Goal: Transaction & Acquisition: Purchase product/service

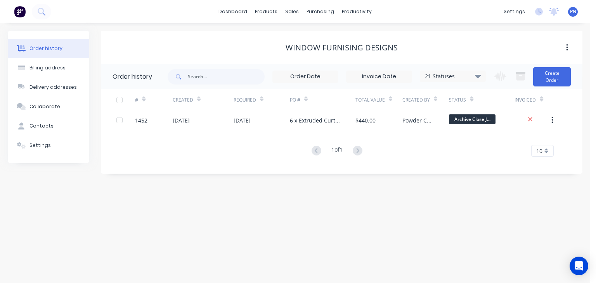
click at [558, 75] on button "Create Order" at bounding box center [552, 76] width 38 height 19
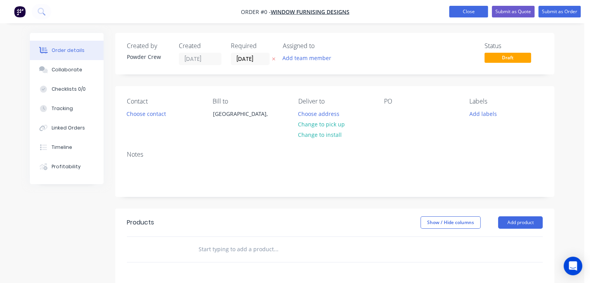
click at [472, 14] on button "Close" at bounding box center [468, 12] width 39 height 12
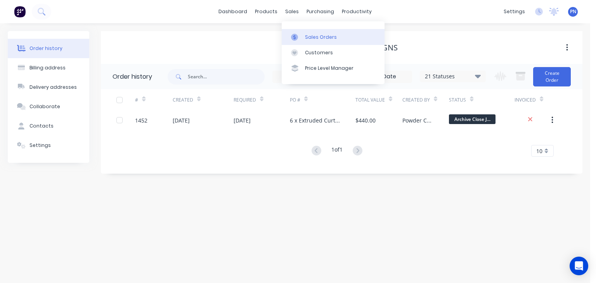
click at [319, 34] on div "Sales Orders" at bounding box center [321, 37] width 32 height 7
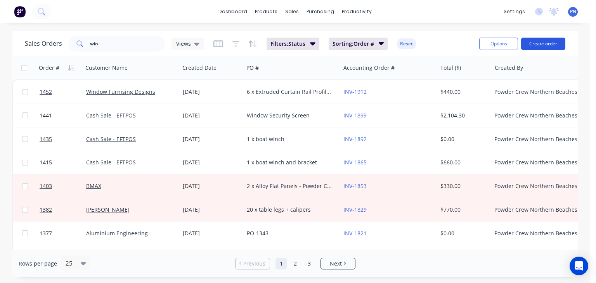
click at [539, 44] on button "Create order" at bounding box center [543, 44] width 44 height 12
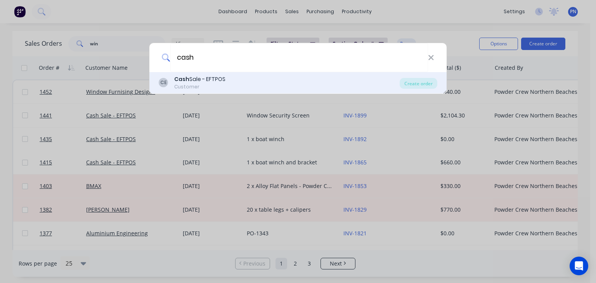
type input "cash"
click at [205, 80] on div "Cash Sale - EFTPOS" at bounding box center [199, 79] width 51 height 8
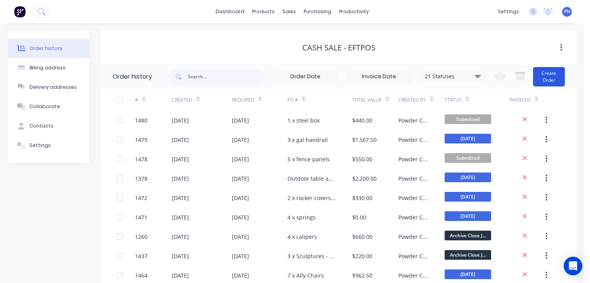
click at [552, 80] on button "Create Order" at bounding box center [549, 76] width 32 height 19
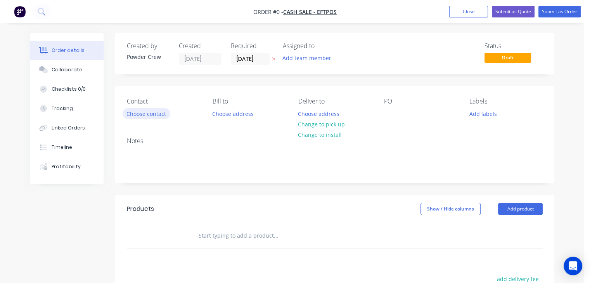
click at [148, 113] on button "Choose contact" at bounding box center [147, 113] width 48 height 10
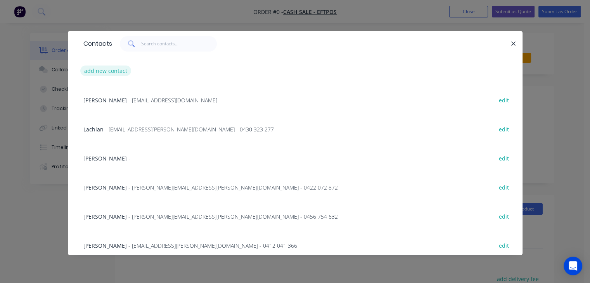
click at [123, 73] on button "add new contact" at bounding box center [105, 71] width 51 height 10
select select "AU"
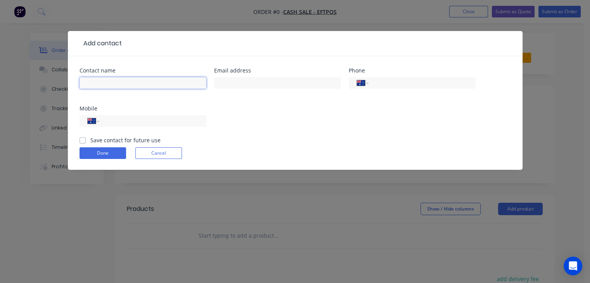
click at [120, 78] on input "text" at bounding box center [143, 83] width 127 height 12
type input "[PERSON_NAME]"
drag, startPoint x: 217, startPoint y: 101, endPoint x: 200, endPoint y: 110, distance: 19.1
click at [217, 101] on div "Contact name [PERSON_NAME] Email address Phone International [GEOGRAPHIC_DATA] …" at bounding box center [296, 102] width 432 height 68
drag, startPoint x: 156, startPoint y: 123, endPoint x: 170, endPoint y: 123, distance: 14.0
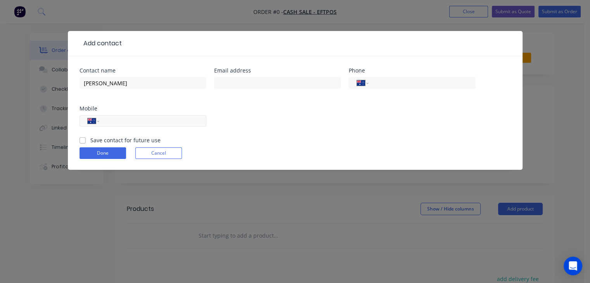
click at [156, 123] on input "tel" at bounding box center [151, 121] width 93 height 9
type input "0403 808 080"
click at [281, 124] on div "Contact name [PERSON_NAME] Email address Phone International [GEOGRAPHIC_DATA] …" at bounding box center [296, 102] width 432 height 68
click at [106, 149] on button "Done" at bounding box center [103, 153] width 47 height 12
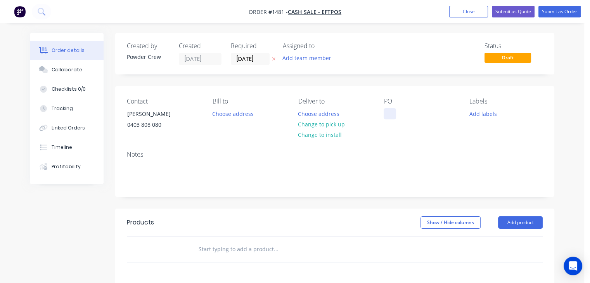
click at [390, 114] on div at bounding box center [390, 113] width 12 height 11
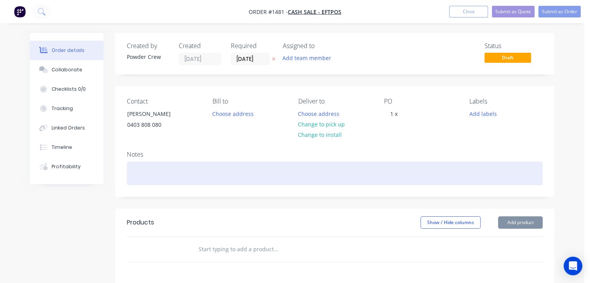
drag, startPoint x: 145, startPoint y: 173, endPoint x: 274, endPoint y: 178, distance: 129.7
click at [152, 173] on div at bounding box center [335, 174] width 416 height 24
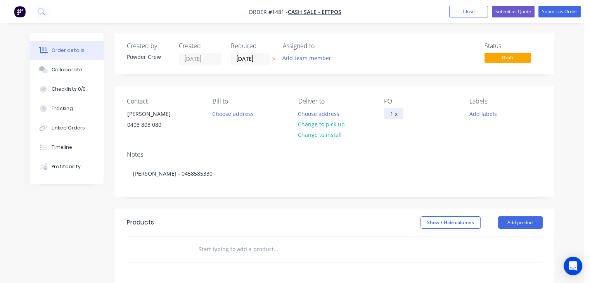
click at [401, 113] on div "1 x" at bounding box center [394, 113] width 20 height 11
click at [400, 114] on div "1 x ullb" at bounding box center [400, 113] width 33 height 11
drag, startPoint x: 414, startPoint y: 114, endPoint x: 425, endPoint y: 135, distance: 23.4
click at [418, 123] on div "PO 1 x bullb" at bounding box center [420, 115] width 73 height 35
click at [401, 113] on div "1 x bullbar/rear bar" at bounding box center [416, 113] width 65 height 11
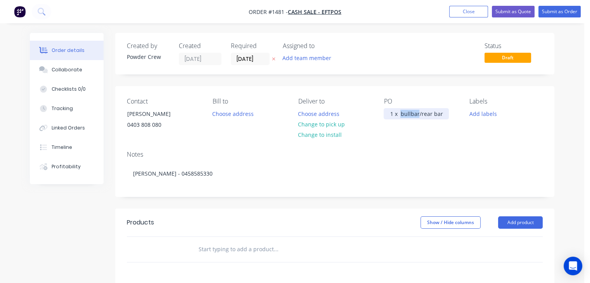
click at [401, 113] on div "1 x bullbar/rear bar" at bounding box center [416, 113] width 65 height 11
copy div "1 x bullbar/rear bar"
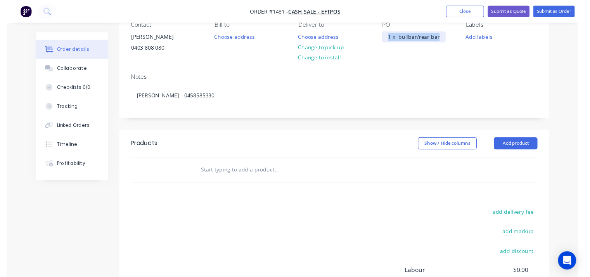
scroll to position [78, 0]
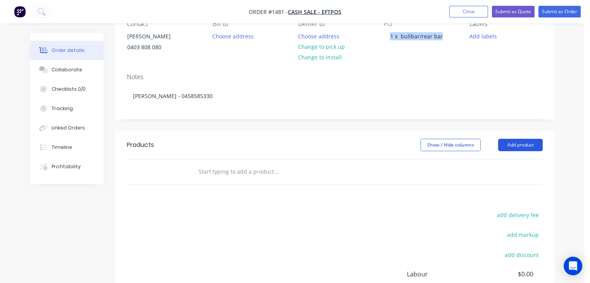
click at [511, 144] on button "Add product" at bounding box center [520, 145] width 45 height 12
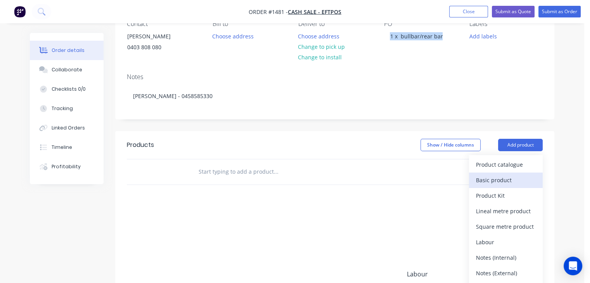
click at [506, 179] on div "Basic product" at bounding box center [506, 180] width 60 height 11
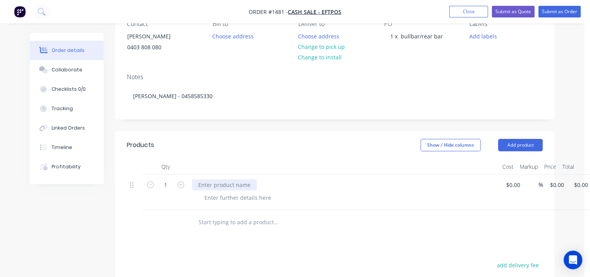
paste div
drag, startPoint x: 411, startPoint y: 196, endPoint x: 417, endPoint y: 196, distance: 5.8
click at [413, 196] on div at bounding box center [347, 197] width 298 height 11
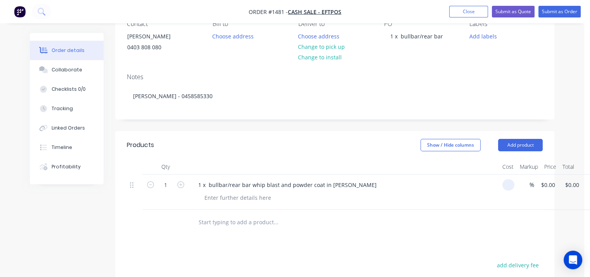
click at [508, 188] on input at bounding box center [510, 184] width 9 height 11
type input "$700.00"
click at [482, 204] on div "1 x bullbar/rear bar whip blast and powder coat in [PERSON_NAME]" at bounding box center [344, 192] width 310 height 35
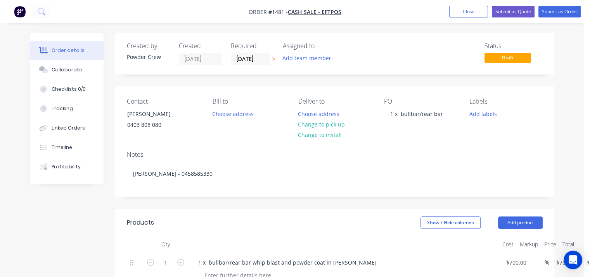
scroll to position [0, 0]
click at [554, 12] on button "Submit as Order" at bounding box center [560, 12] width 42 height 12
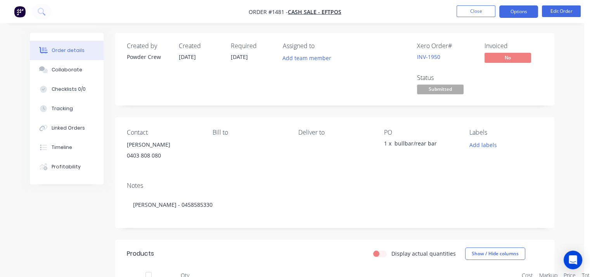
click at [516, 15] on button "Options" at bounding box center [518, 11] width 39 height 12
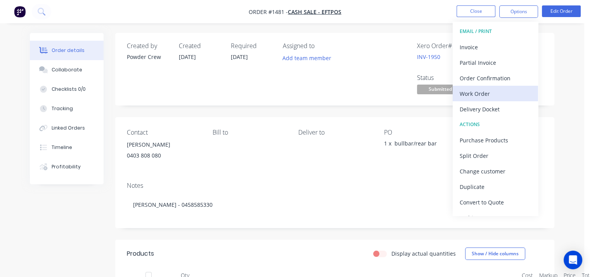
click at [495, 91] on div "Work Order" at bounding box center [495, 93] width 71 height 11
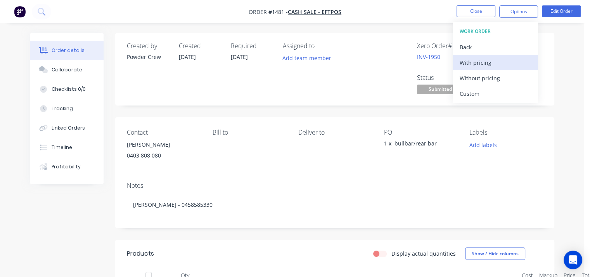
click at [492, 62] on div "With pricing" at bounding box center [495, 62] width 71 height 11
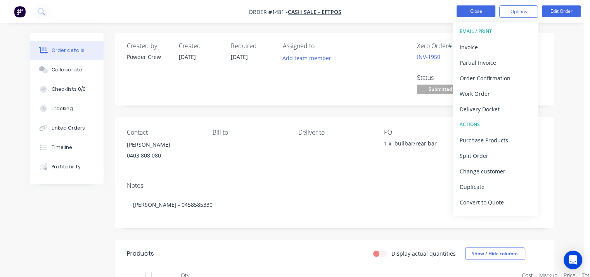
click at [475, 13] on button "Close" at bounding box center [476, 11] width 39 height 12
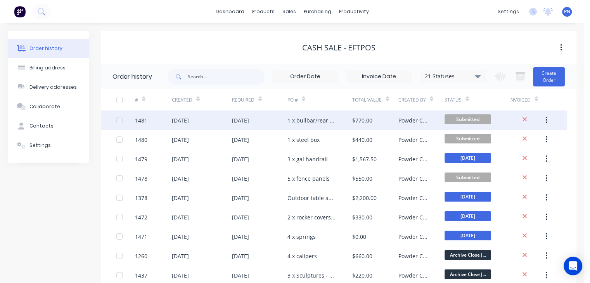
click at [338, 117] on div "1 x bullbar/rear bar" at bounding box center [320, 120] width 65 height 19
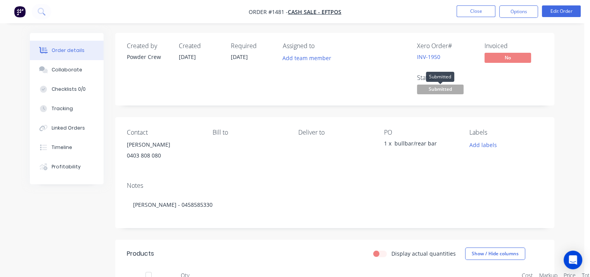
click at [449, 87] on span "Submitted" at bounding box center [440, 90] width 47 height 10
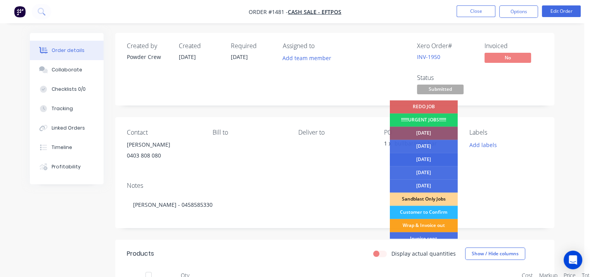
click at [432, 160] on div "[DATE]" at bounding box center [424, 159] width 68 height 13
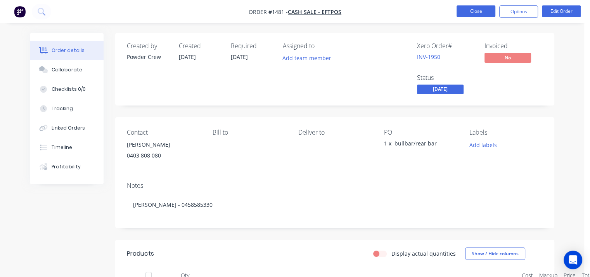
click at [472, 12] on button "Close" at bounding box center [476, 11] width 39 height 12
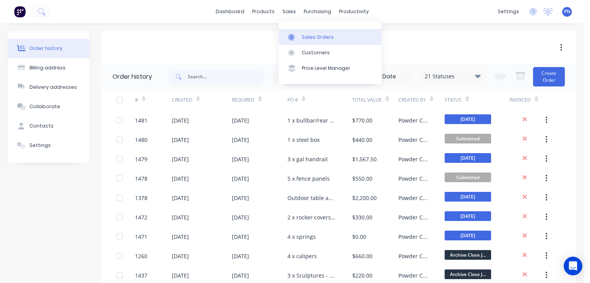
click at [306, 37] on div "Sales Orders" at bounding box center [318, 37] width 32 height 7
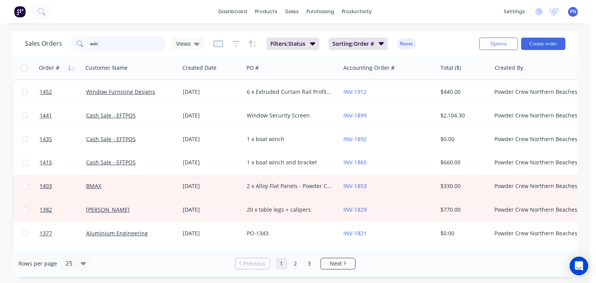
drag, startPoint x: 150, startPoint y: 42, endPoint x: 85, endPoint y: 52, distance: 65.9
click at [100, 49] on input "win" at bounding box center [128, 44] width 76 height 16
drag, startPoint x: 101, startPoint y: 45, endPoint x: 42, endPoint y: 46, distance: 58.6
click at [42, 46] on div "Sales Orders win Views" at bounding box center [114, 44] width 179 height 16
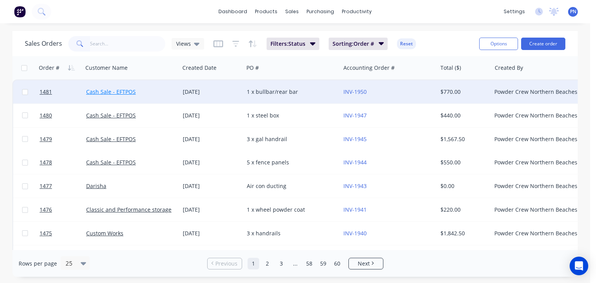
click at [124, 92] on link "Cash Sale - EFTPOS" at bounding box center [111, 91] width 50 height 7
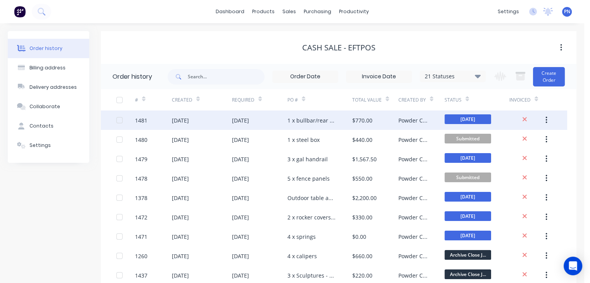
click at [237, 119] on div "[DATE]" at bounding box center [240, 120] width 17 height 8
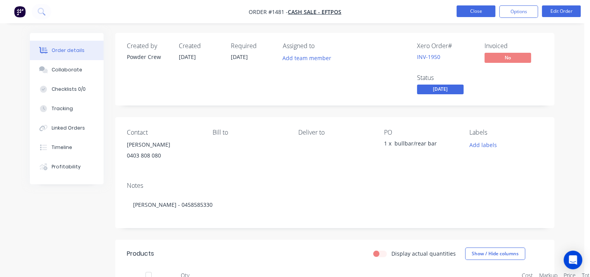
click at [469, 10] on button "Close" at bounding box center [476, 11] width 39 height 12
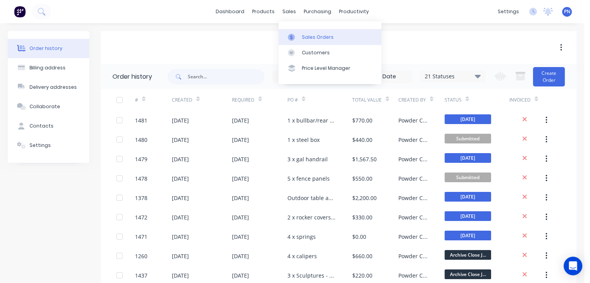
click at [303, 35] on div "Sales Orders" at bounding box center [318, 37] width 32 height 7
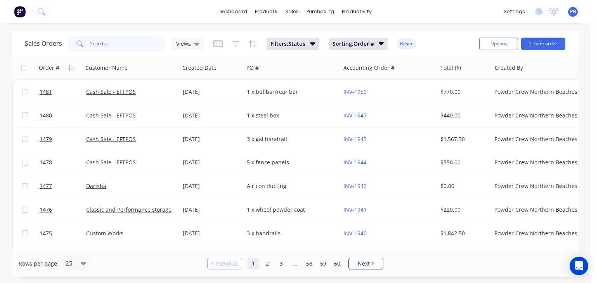
click at [101, 48] on input "text" at bounding box center [128, 44] width 76 height 16
type input "palomar"
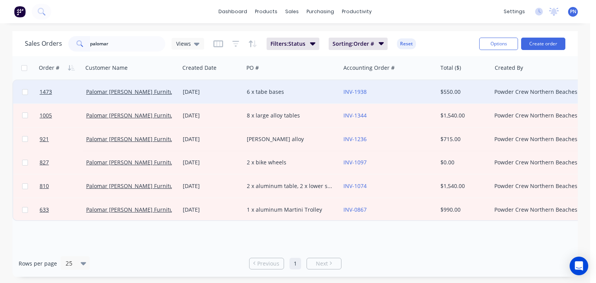
click at [268, 95] on div "6 x tabe bases" at bounding box center [290, 92] width 86 height 8
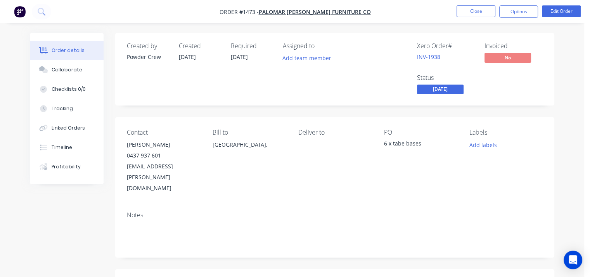
click at [446, 88] on span "[DATE]" at bounding box center [440, 90] width 47 height 10
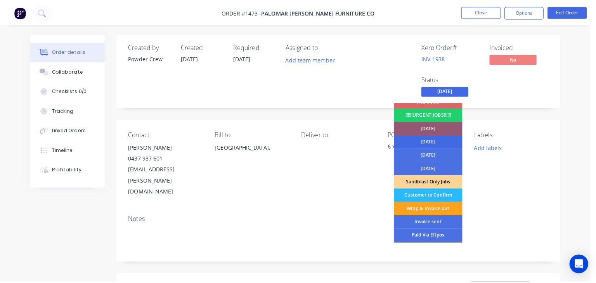
scroll to position [56, 0]
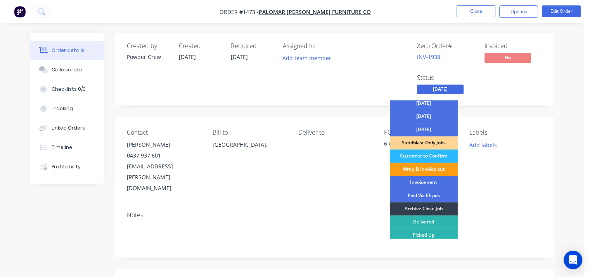
click at [432, 169] on div "Wrap & Invoice out" at bounding box center [424, 169] width 68 height 13
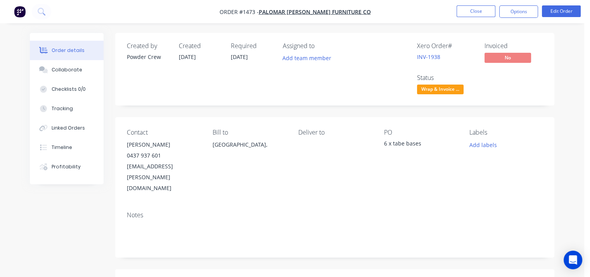
click at [518, 82] on div "Xero Order # INV-1938 Invoiced No Status Wrap & Invoice ..." at bounding box center [452, 69] width 182 height 54
click at [472, 7] on button "Close" at bounding box center [476, 11] width 39 height 12
